Goal: Task Accomplishment & Management: Manage account settings

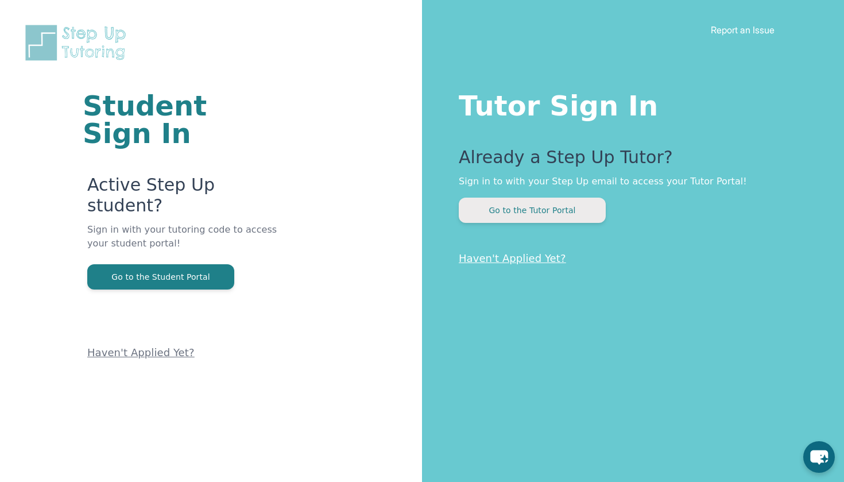
click at [472, 212] on button "Go to the Tutor Portal" at bounding box center [532, 209] width 147 height 25
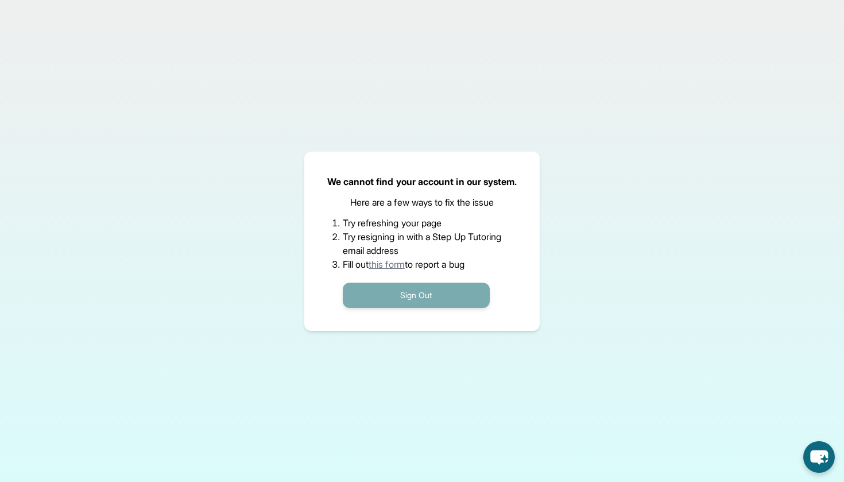
click at [457, 298] on button "Sign Out" at bounding box center [416, 294] width 147 height 25
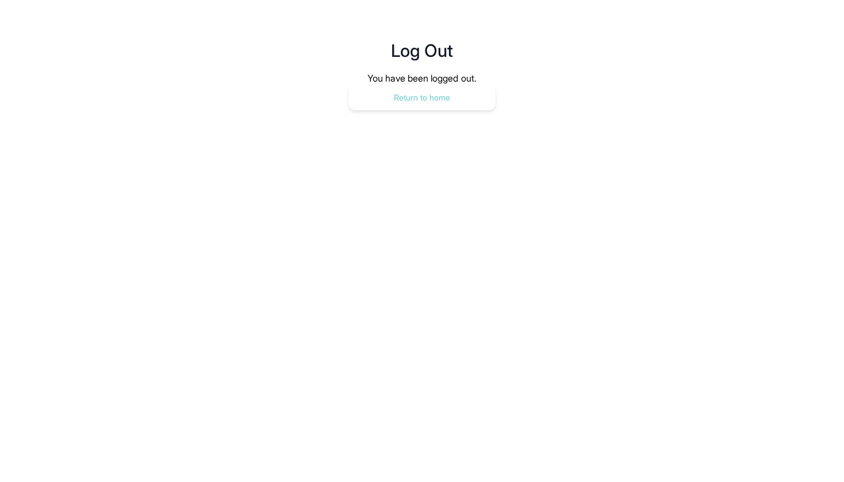
click at [459, 88] on button "Return to home" at bounding box center [421, 97] width 147 height 25
